Goal: Task Accomplishment & Management: Complete application form

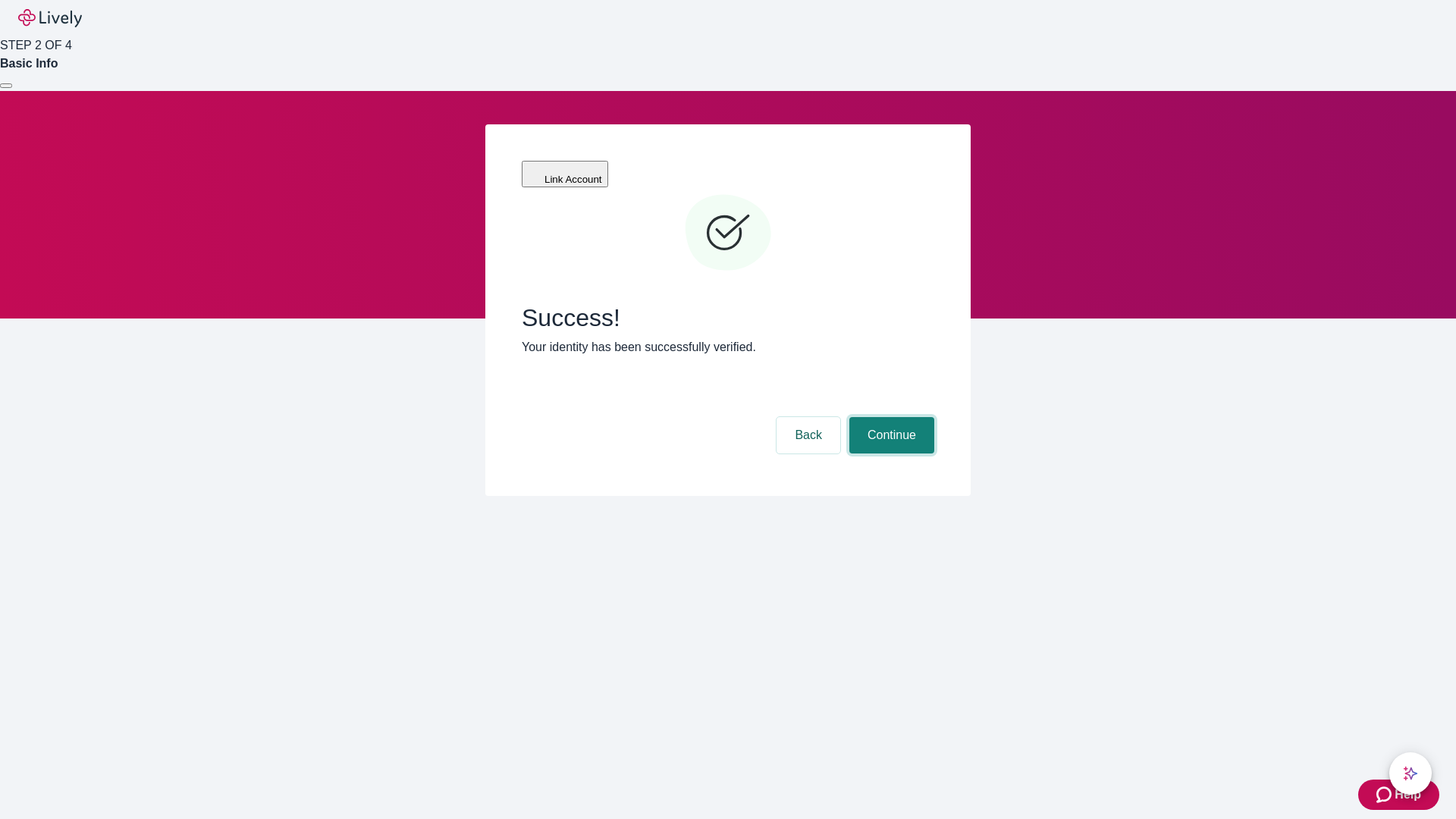
click at [889, 417] on button "Continue" at bounding box center [892, 435] width 85 height 36
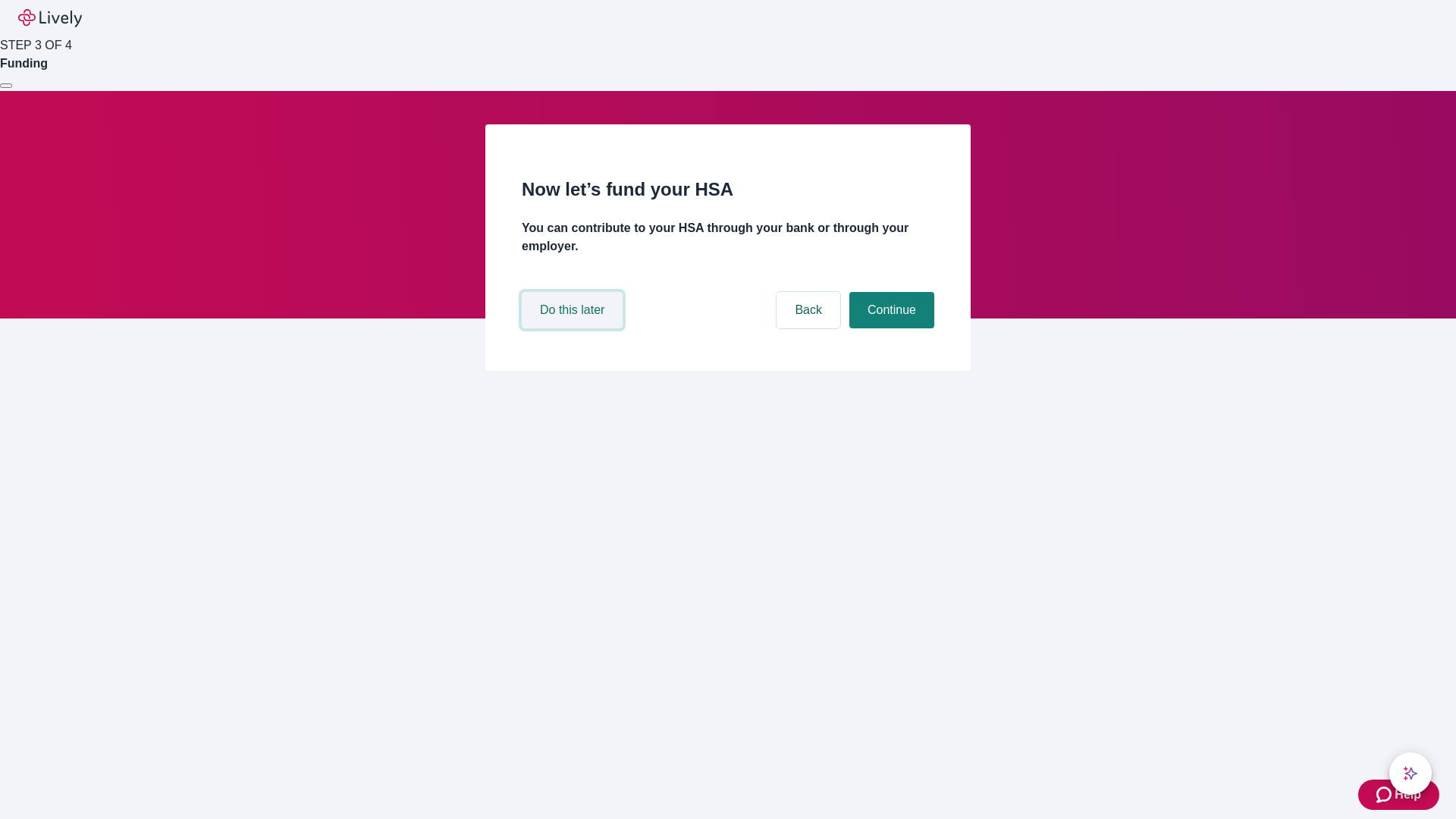
click at [574, 328] on button "Do this later" at bounding box center [572, 310] width 101 height 36
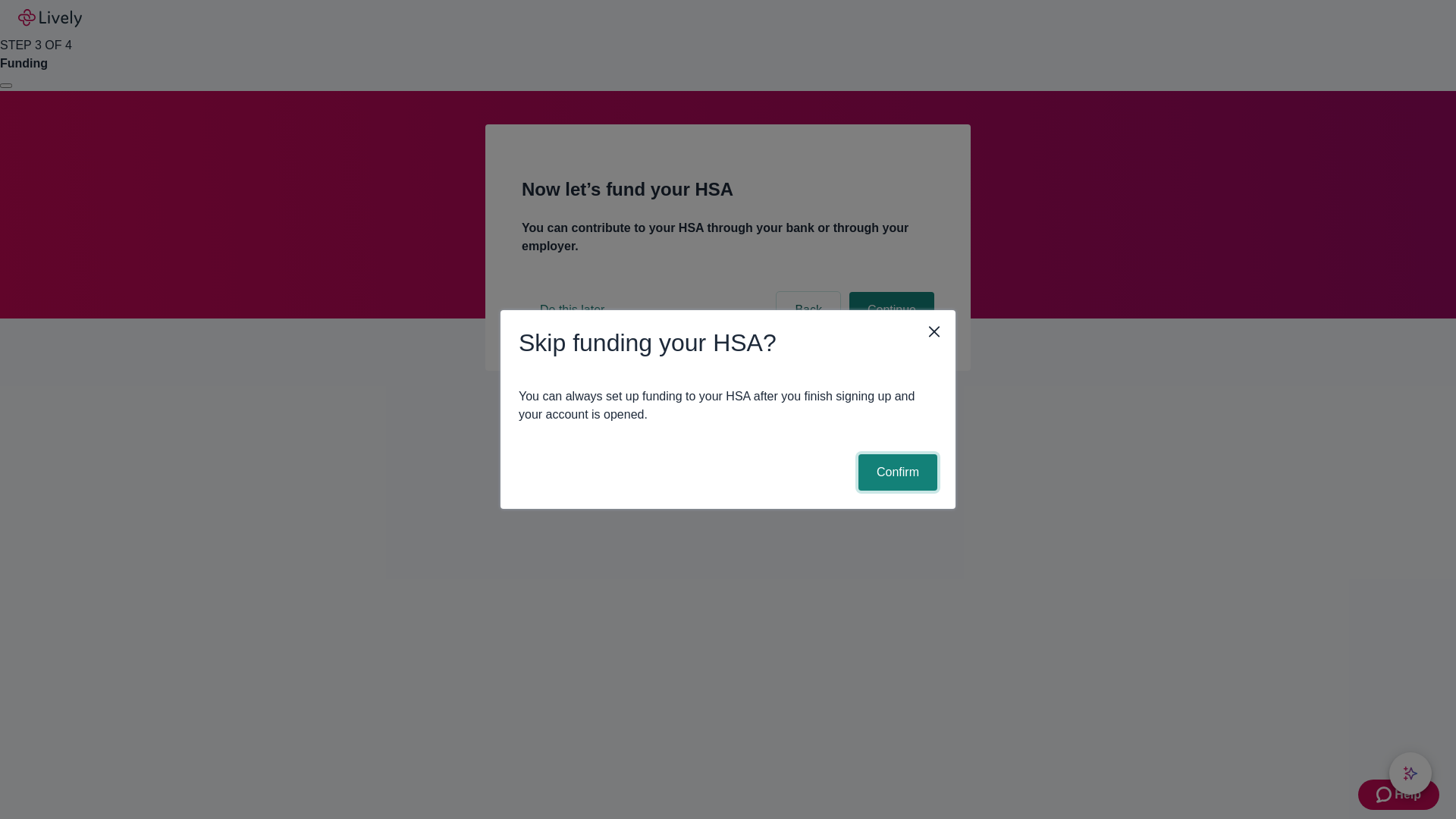
click at [895, 472] on button "Confirm" at bounding box center [897, 472] width 79 height 36
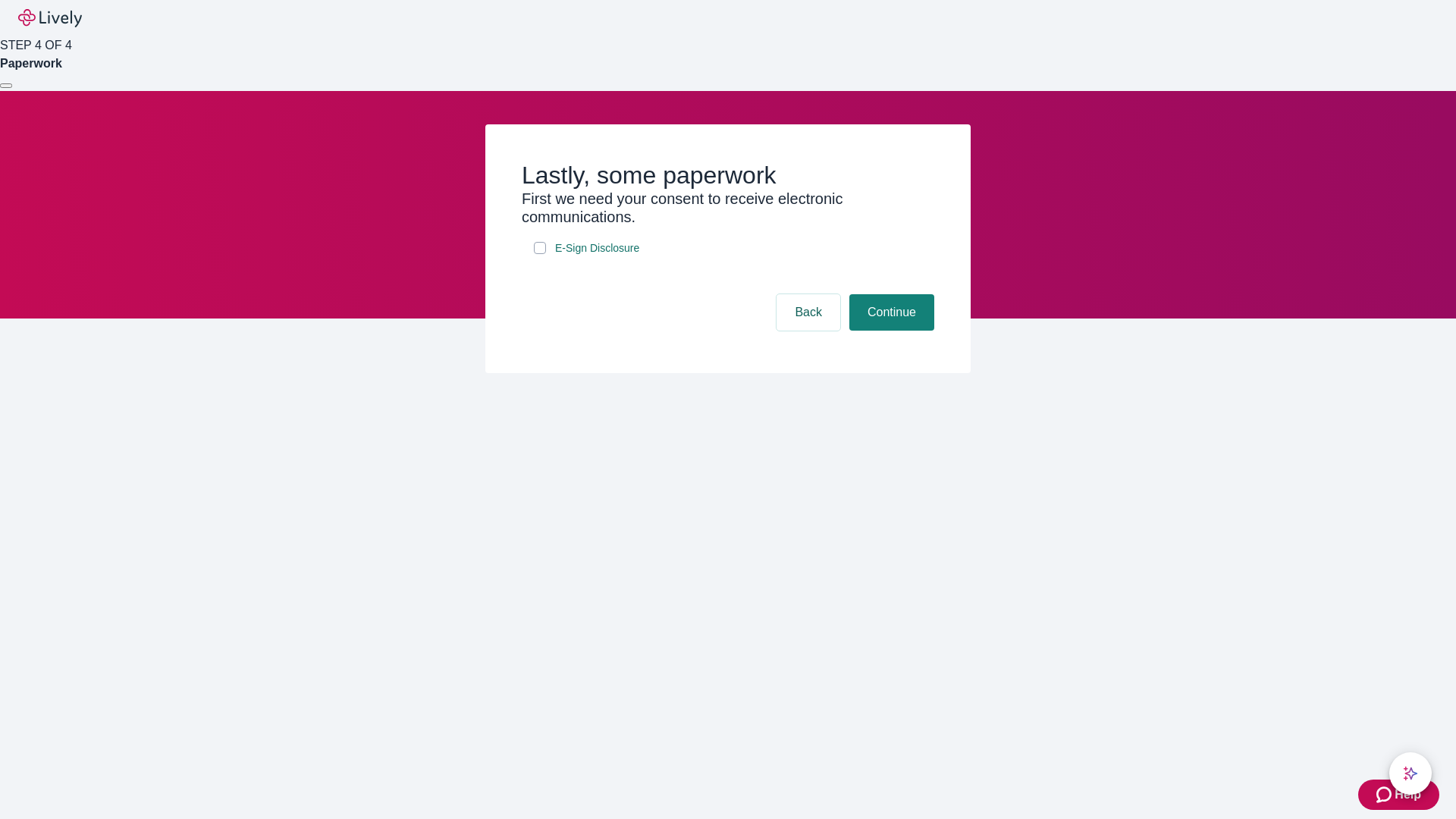
click at [540, 254] on input "E-Sign Disclosure" at bounding box center [540, 248] width 12 height 12
checkbox input "true"
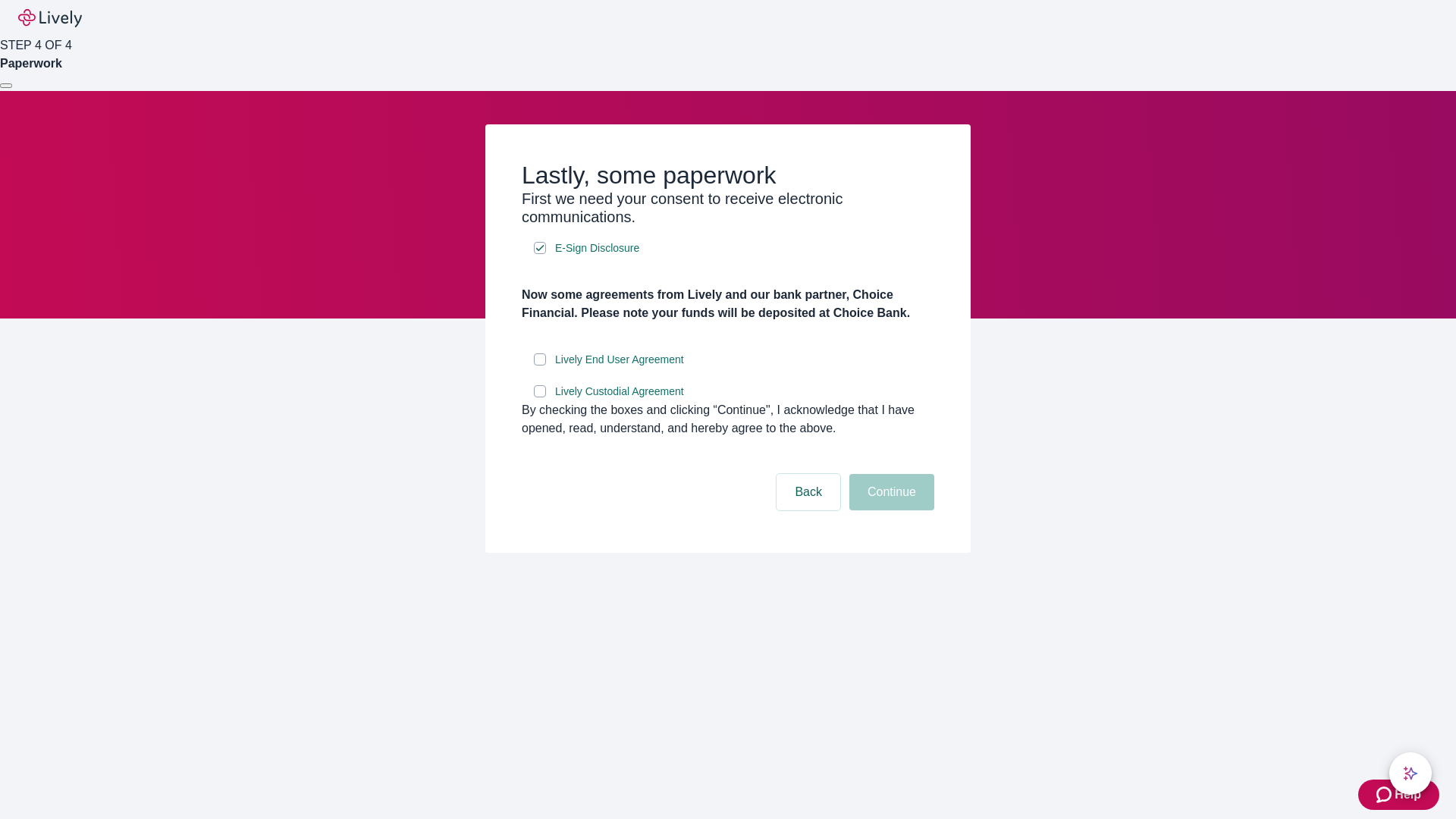
click at [540, 366] on input "Lively End User Agreement" at bounding box center [540, 359] width 12 height 12
checkbox input "true"
click at [540, 398] on input "Lively Custodial Agreement" at bounding box center [540, 391] width 12 height 12
checkbox input "true"
click at [889, 510] on button "Continue" at bounding box center [892, 491] width 85 height 36
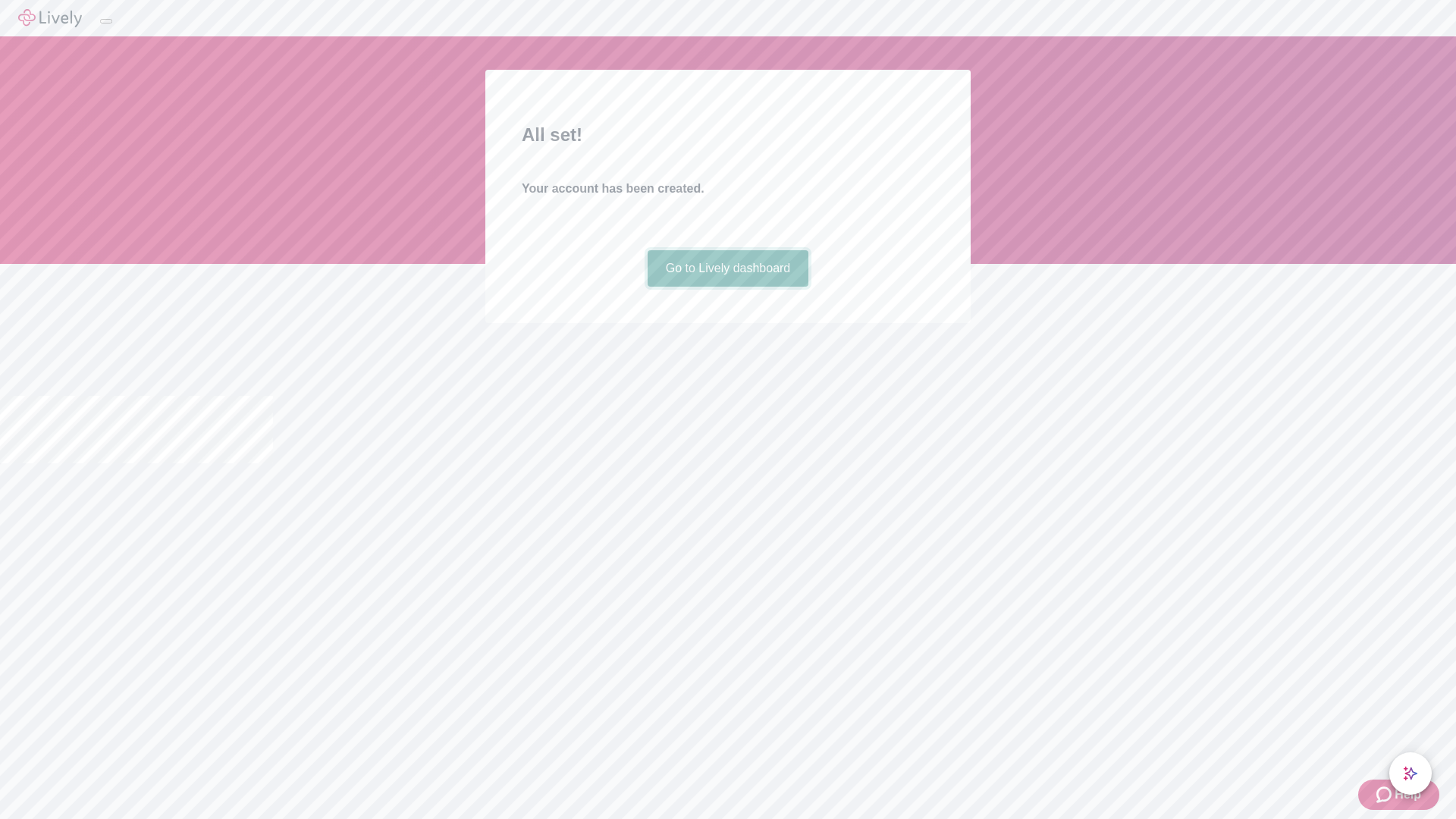
click at [727, 287] on link "Go to Lively dashboard" at bounding box center [728, 268] width 161 height 36
